Goal: Information Seeking & Learning: Learn about a topic

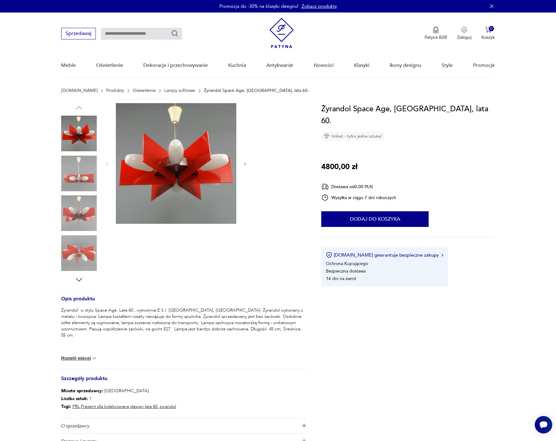
click at [173, 91] on link "Lampy sufitowe" at bounding box center [179, 90] width 31 height 5
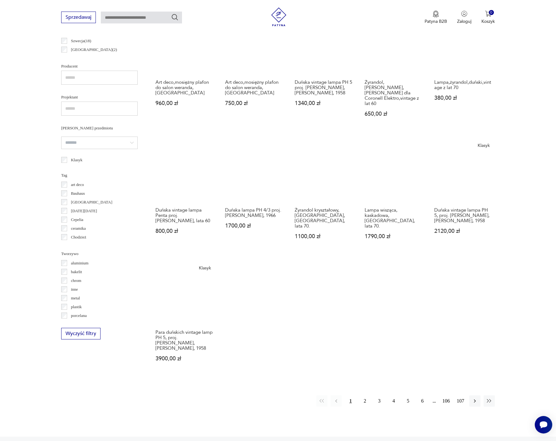
scroll to position [405, 0]
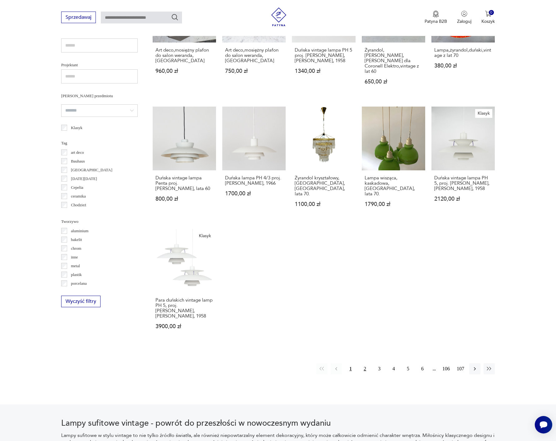
click at [360, 363] on button "2" at bounding box center [365, 368] width 11 height 11
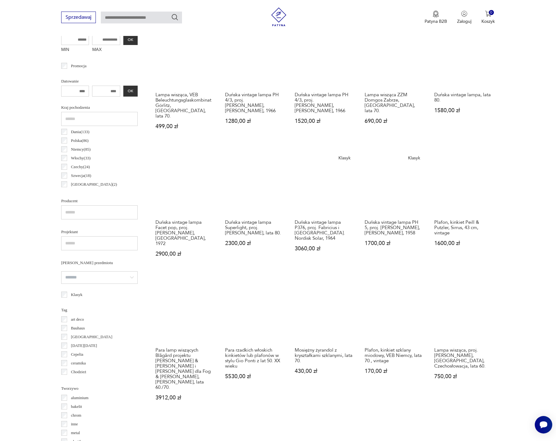
scroll to position [303, 0]
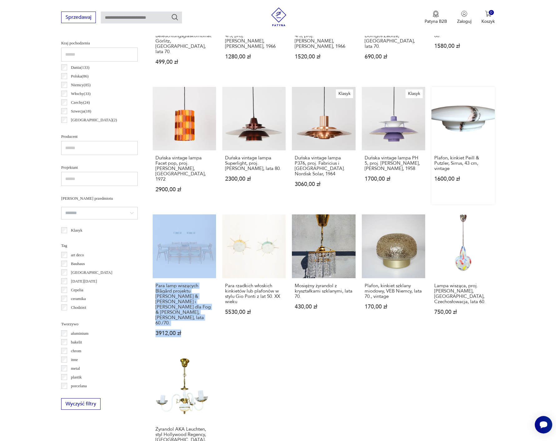
click at [467, 102] on link "Plafon, kinkiet Peill & Putzler, Sirrus, 43 cm, vintage 1600,00 zł" at bounding box center [463, 145] width 63 height 117
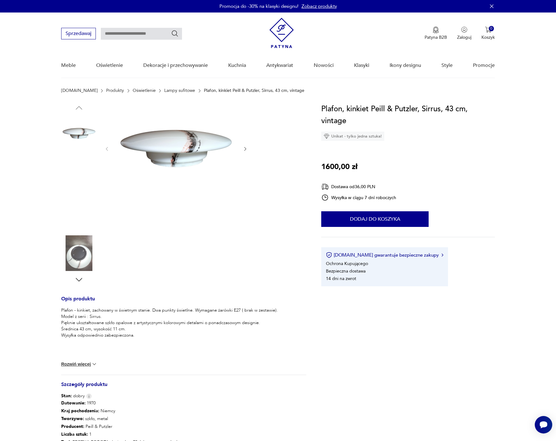
click at [185, 150] on img at bounding box center [176, 148] width 121 height 91
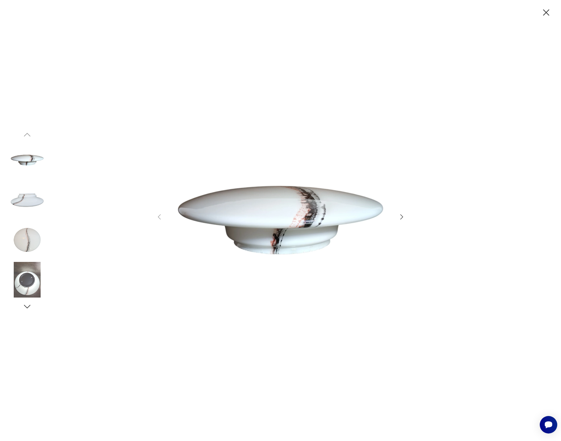
click at [275, 195] on img at bounding box center [280, 220] width 222 height 312
click at [38, 203] on img at bounding box center [27, 200] width 36 height 36
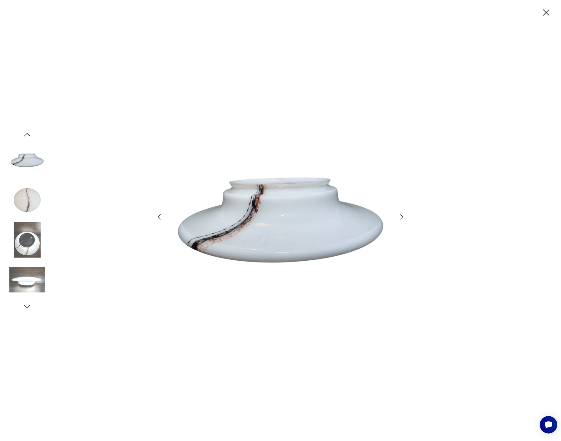
click at [37, 223] on img at bounding box center [27, 240] width 36 height 36
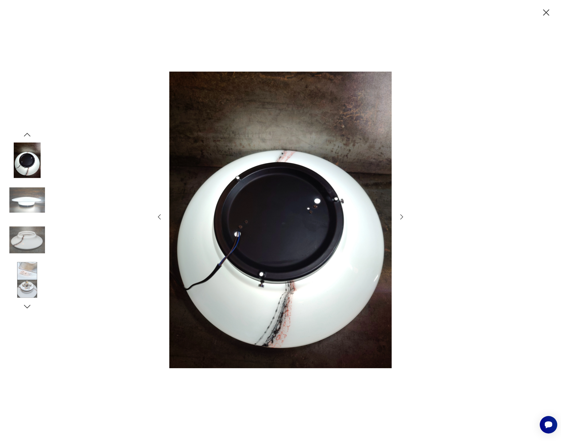
click at [32, 235] on img at bounding box center [27, 240] width 36 height 36
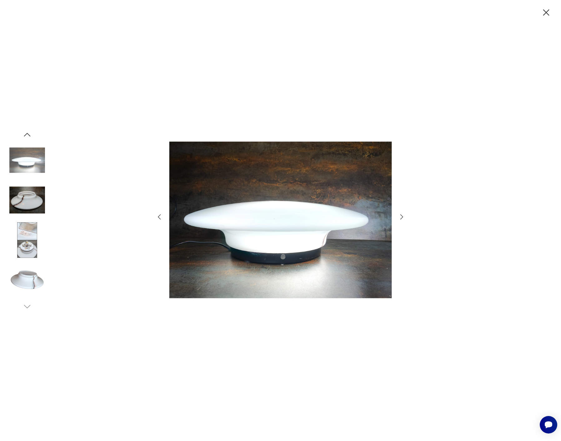
click at [32, 235] on img at bounding box center [27, 240] width 36 height 36
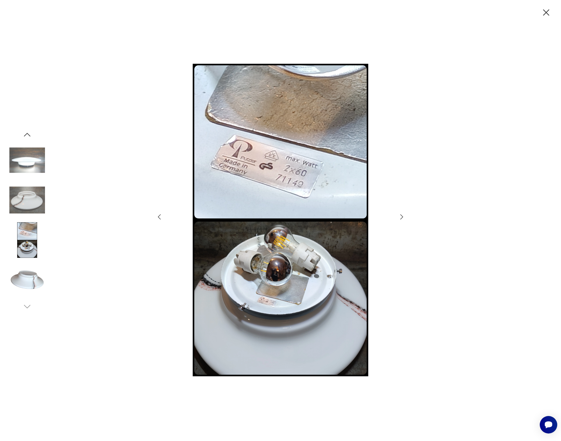
click at [24, 282] on img at bounding box center [27, 280] width 36 height 36
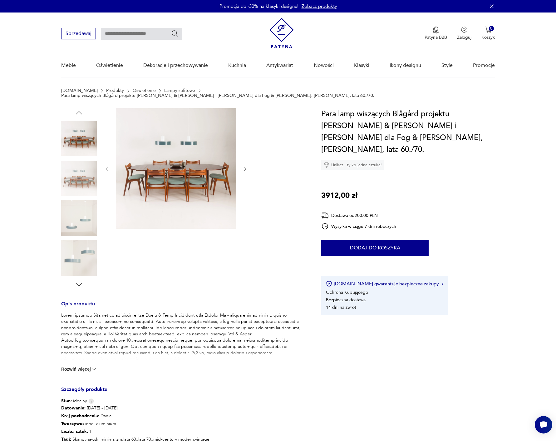
click at [172, 146] on img at bounding box center [176, 168] width 121 height 121
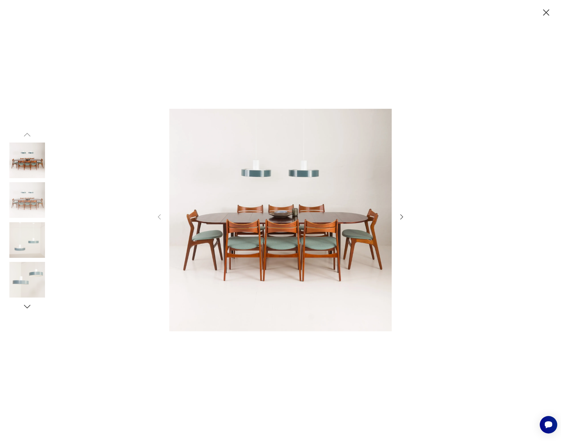
click at [25, 240] on img at bounding box center [27, 240] width 36 height 36
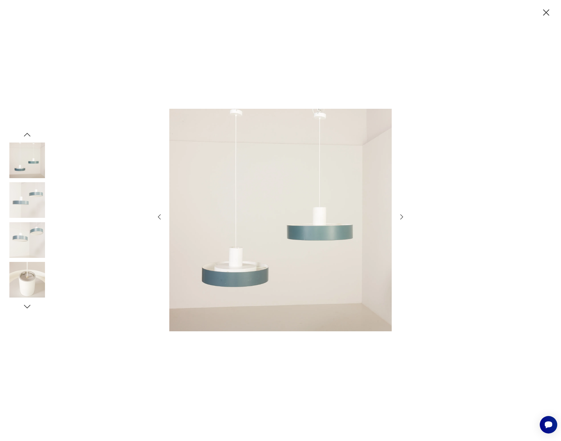
click at [32, 273] on img at bounding box center [27, 280] width 36 height 36
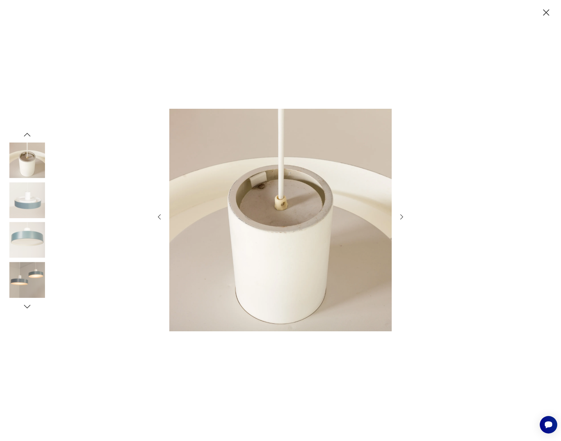
click at [31, 281] on img at bounding box center [27, 280] width 36 height 36
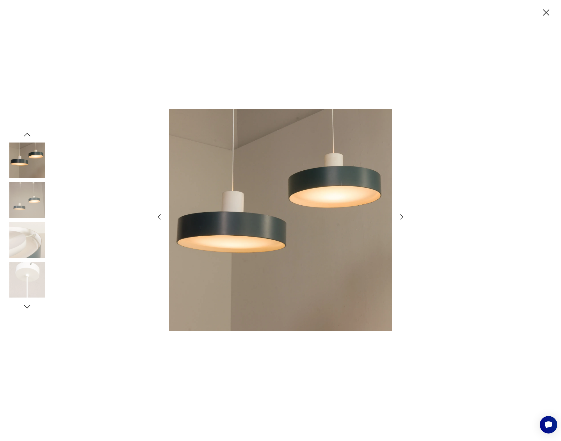
click at [400, 216] on icon "button" at bounding box center [401, 216] width 7 height 7
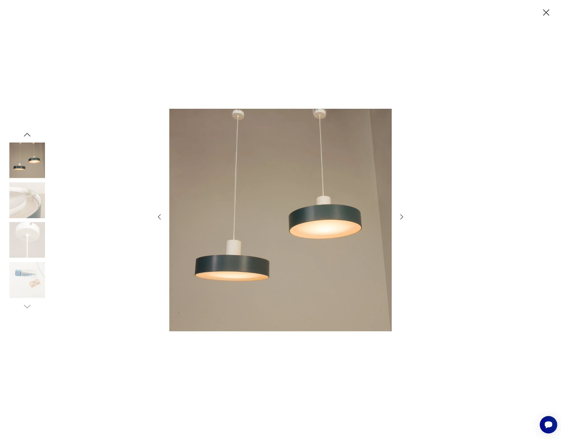
click at [400, 216] on icon "button" at bounding box center [401, 216] width 7 height 7
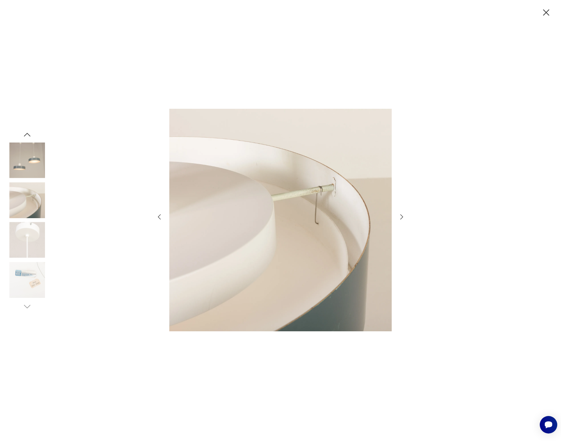
click at [400, 216] on icon "button" at bounding box center [401, 216] width 7 height 7
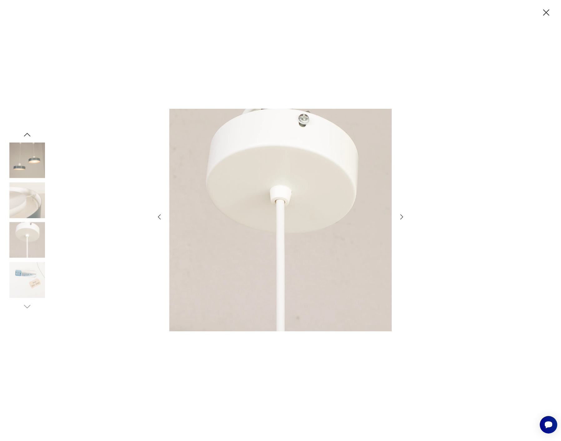
click at [400, 216] on icon "button" at bounding box center [401, 216] width 7 height 7
